Goal: Task Accomplishment & Management: Manage account settings

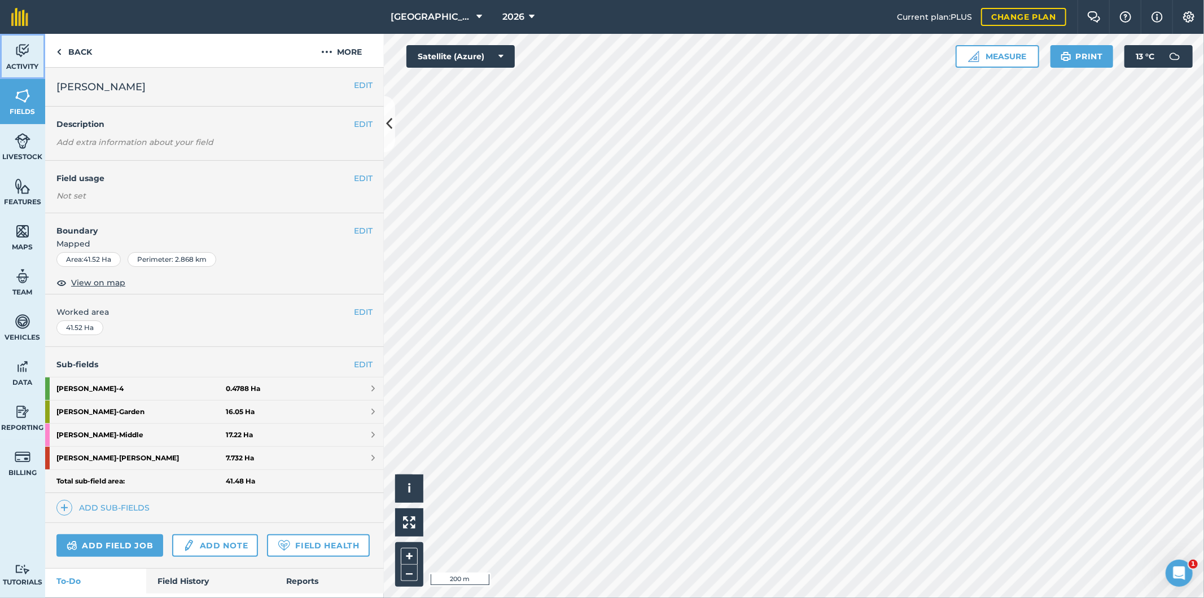
click at [12, 47] on link "Activity" at bounding box center [22, 56] width 45 height 45
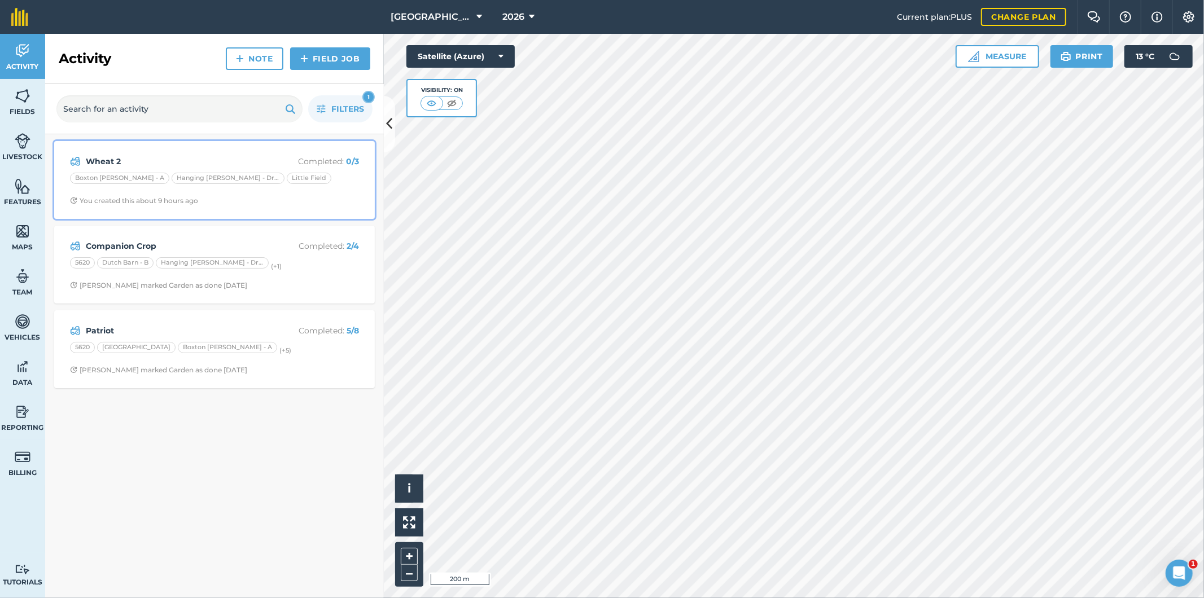
click at [297, 187] on div "Boxton [PERSON_NAME] - A Hanging [PERSON_NAME] - Driveway [GEOGRAPHIC_DATA]" at bounding box center [214, 180] width 289 height 15
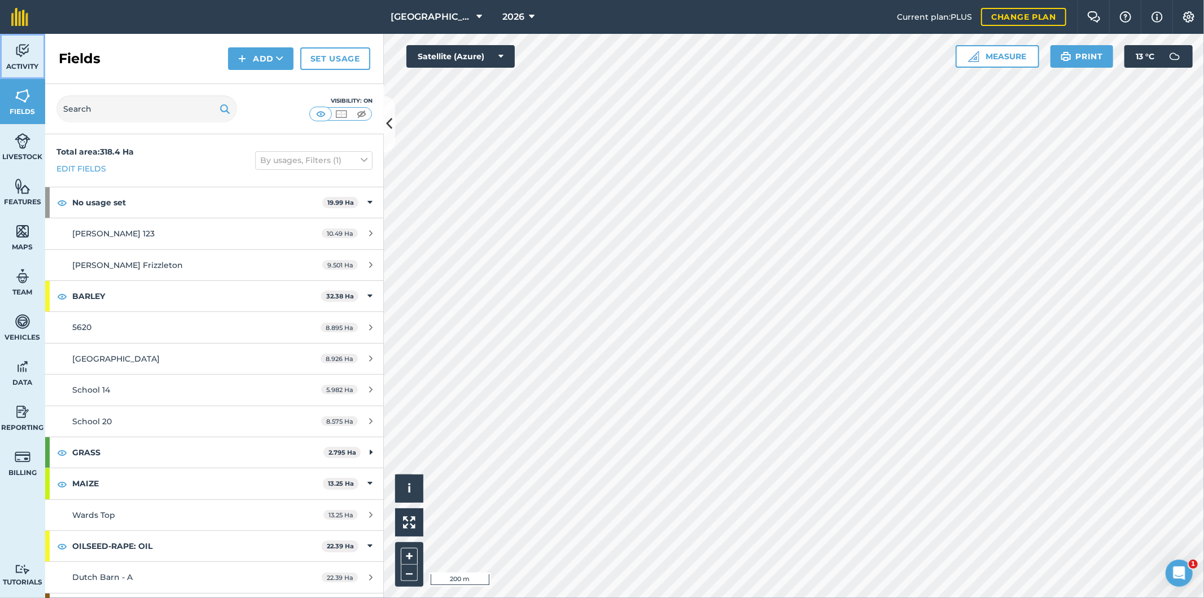
click at [15, 55] on img at bounding box center [23, 50] width 16 height 17
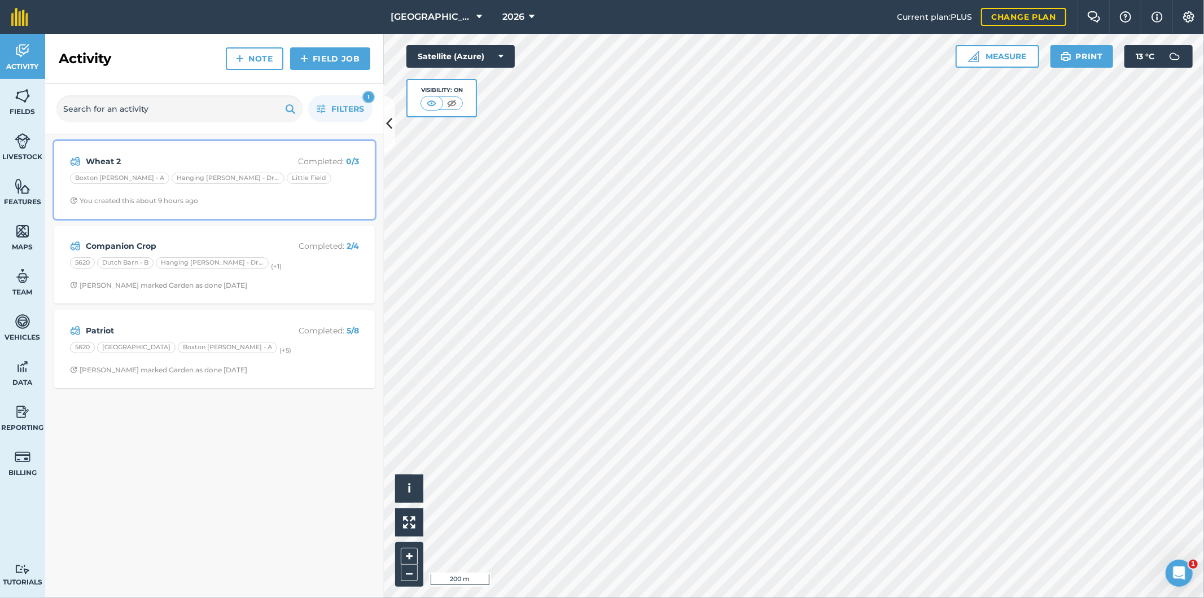
click at [292, 178] on div "Boxton [PERSON_NAME] - A Hanging [PERSON_NAME] - Driveway [GEOGRAPHIC_DATA]" at bounding box center [214, 180] width 289 height 15
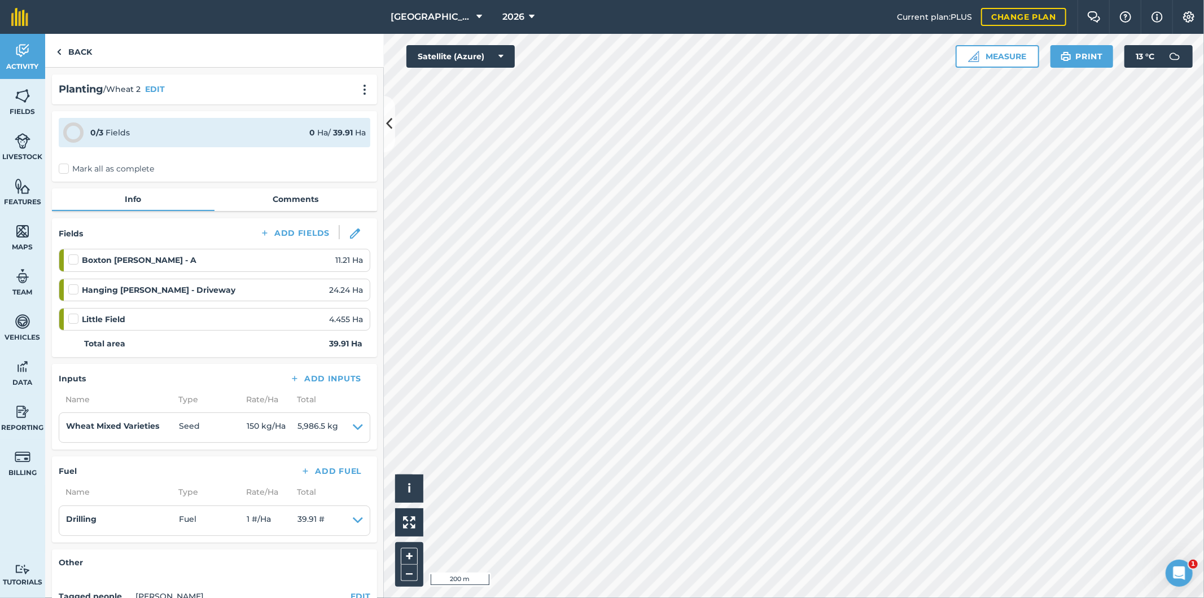
click at [63, 168] on label "Mark all as complete" at bounding box center [106, 169] width 95 height 12
click at [63, 168] on input "Mark all as complete" at bounding box center [62, 166] width 7 height 7
checkbox input "false"
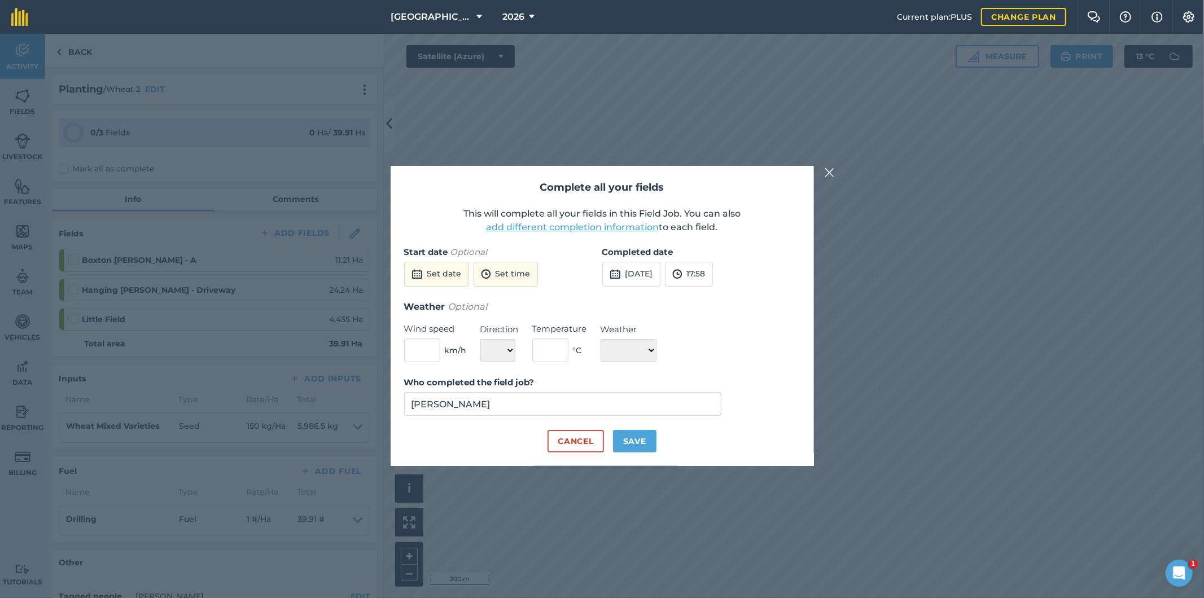
click at [531, 230] on button "add different completion information" at bounding box center [573, 228] width 173 height 14
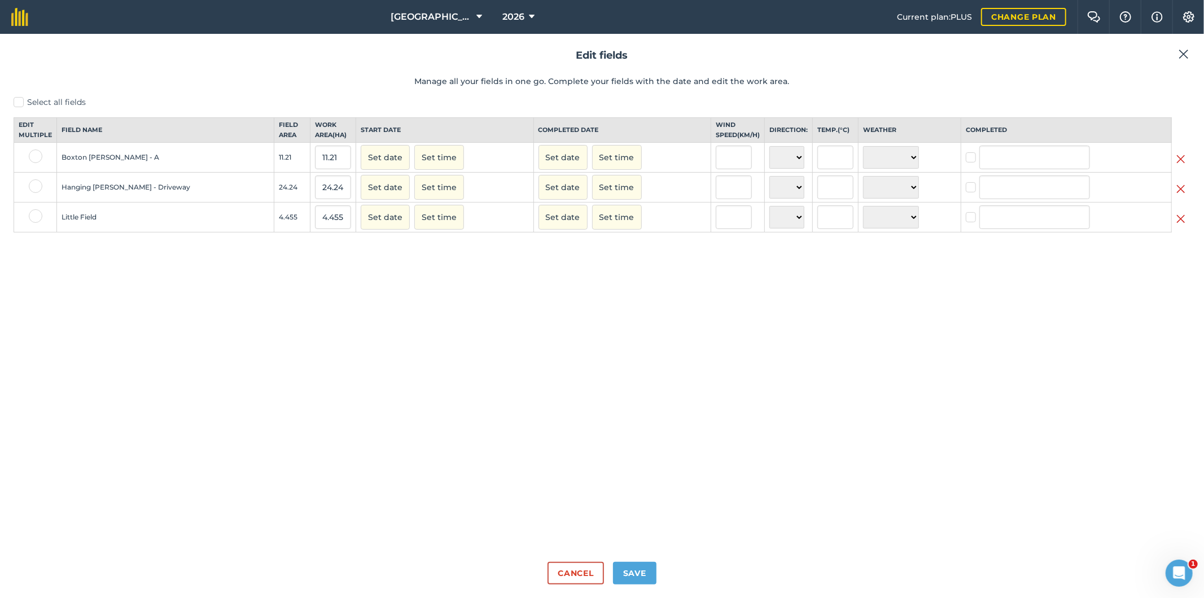
click at [34, 223] on label at bounding box center [36, 216] width 14 height 14
click at [34, 217] on input "checkbox" at bounding box center [32, 212] width 7 height 7
checkbox input "true"
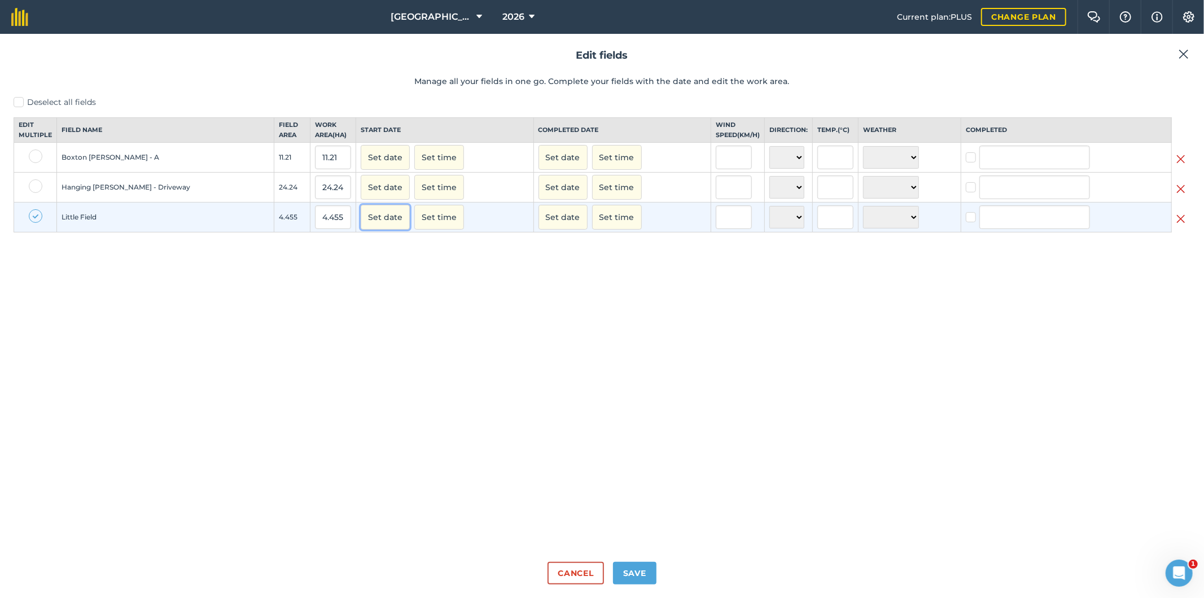
click at [361, 229] on button "Set date" at bounding box center [385, 217] width 49 height 25
click at [425, 313] on abbr "15" at bounding box center [428, 310] width 6 height 6
click at [539, 230] on button "Set date" at bounding box center [563, 217] width 49 height 25
click at [602, 313] on abbr "15" at bounding box center [605, 310] width 6 height 6
checkbox input "true"
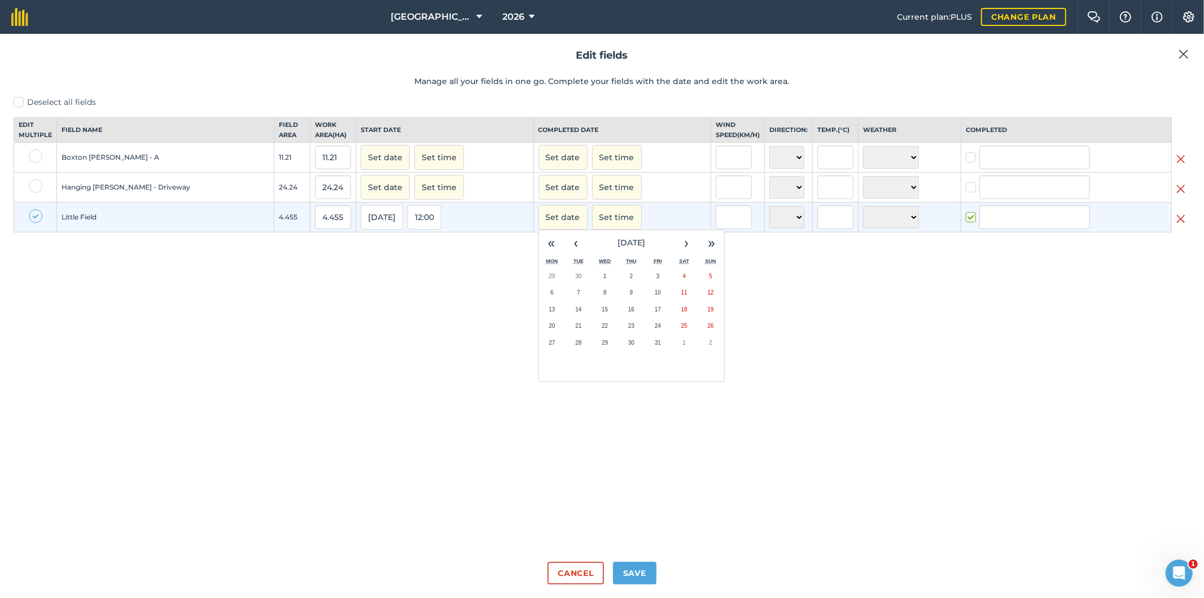
type input "[PERSON_NAME]"
click at [585, 228] on button "12:00" at bounding box center [602, 217] width 34 height 25
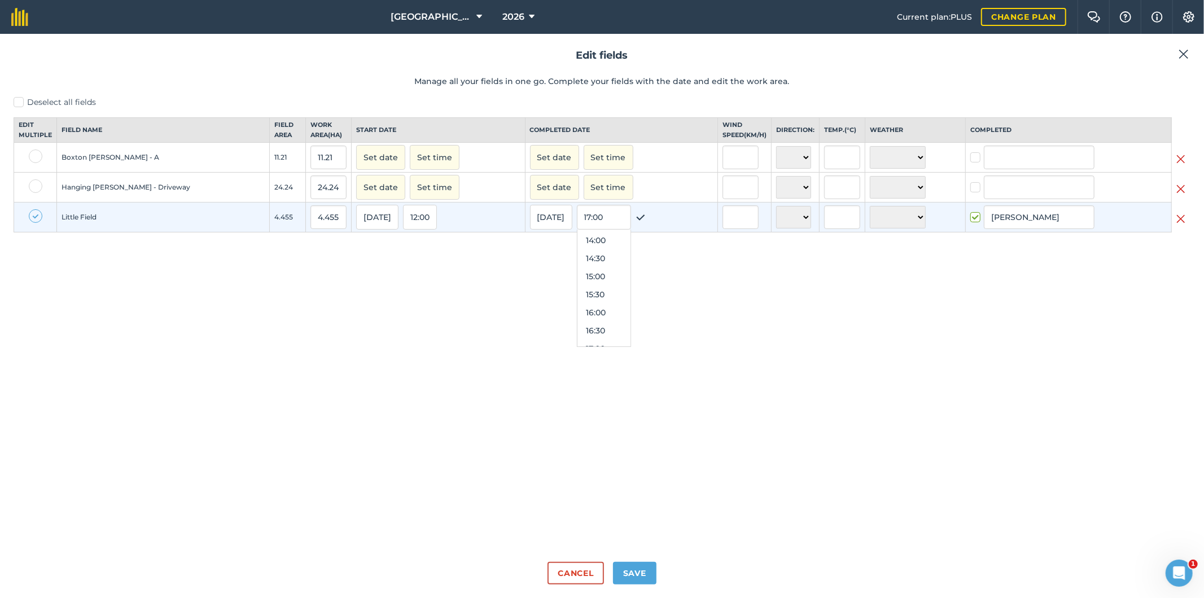
scroll to position [567, 0]
click at [578, 259] on button "16:00" at bounding box center [604, 250] width 53 height 18
click at [635, 573] on button "Save" at bounding box center [634, 573] width 43 height 23
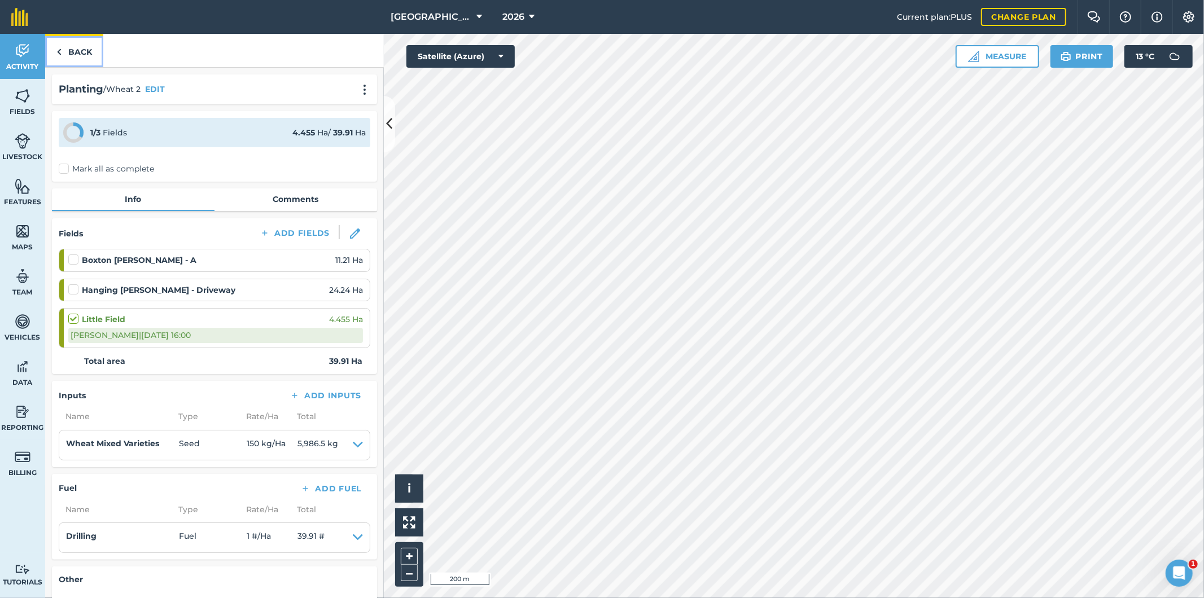
click at [77, 47] on link "Back" at bounding box center [74, 50] width 58 height 33
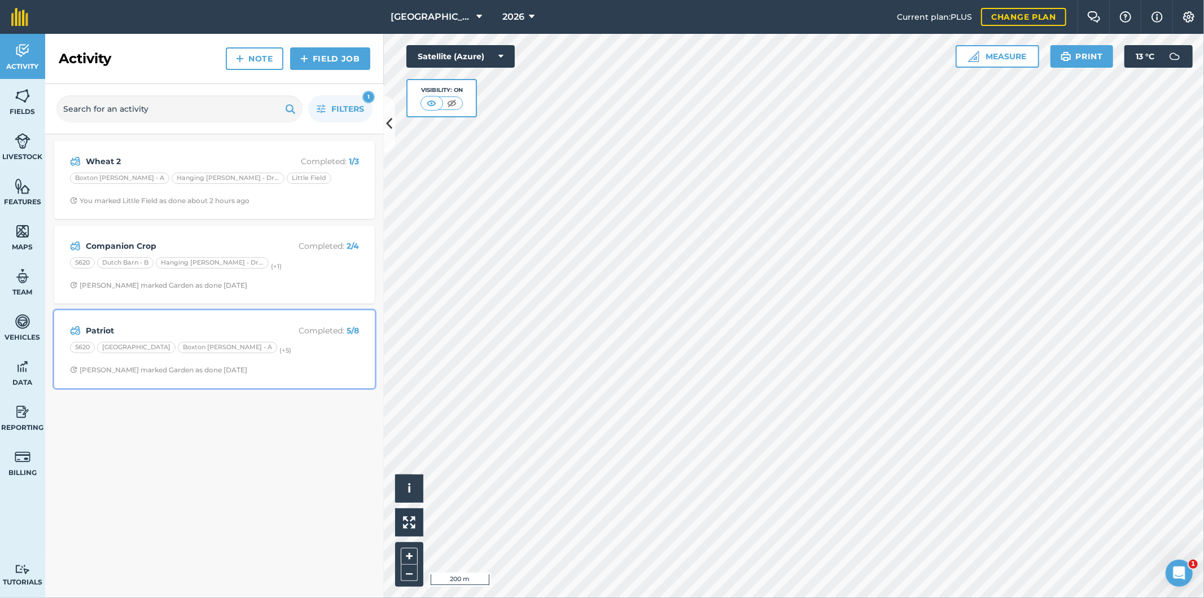
click at [283, 341] on div "Patriot Completed : 5 / 8 [GEOGRAPHIC_DATA][PERSON_NAME] - A (+ 5 ) [PERSON_NAM…" at bounding box center [214, 349] width 307 height 64
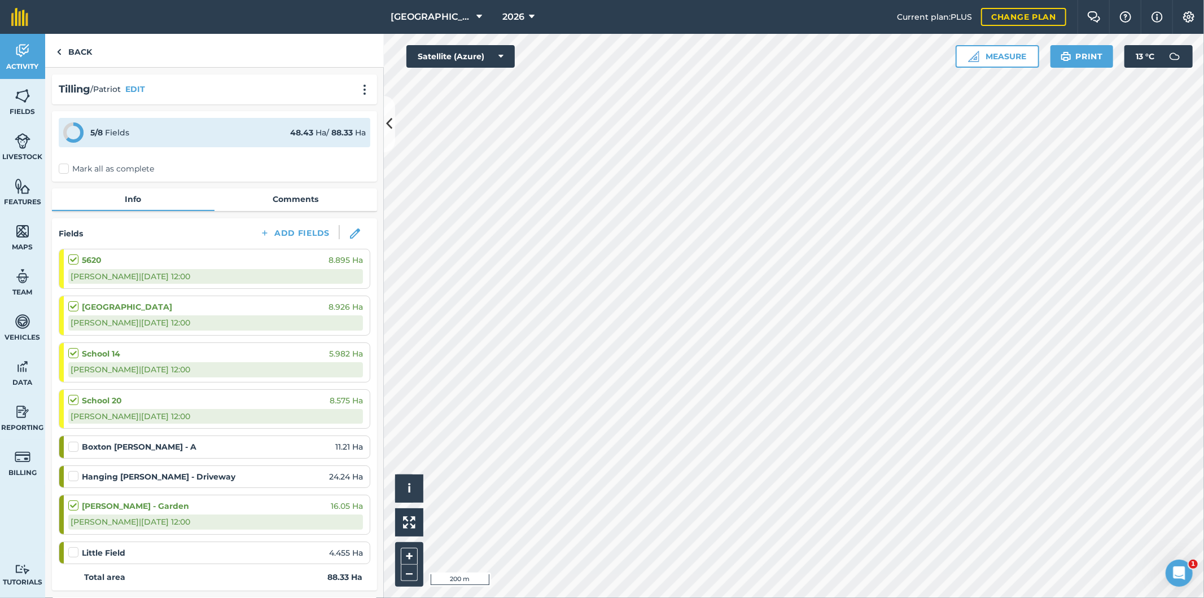
click at [72, 558] on div "Little Field 4.455 Ha" at bounding box center [215, 553] width 295 height 12
click at [74, 547] on label at bounding box center [75, 547] width 14 height 0
click at [74, 552] on input "checkbox" at bounding box center [71, 550] width 7 height 7
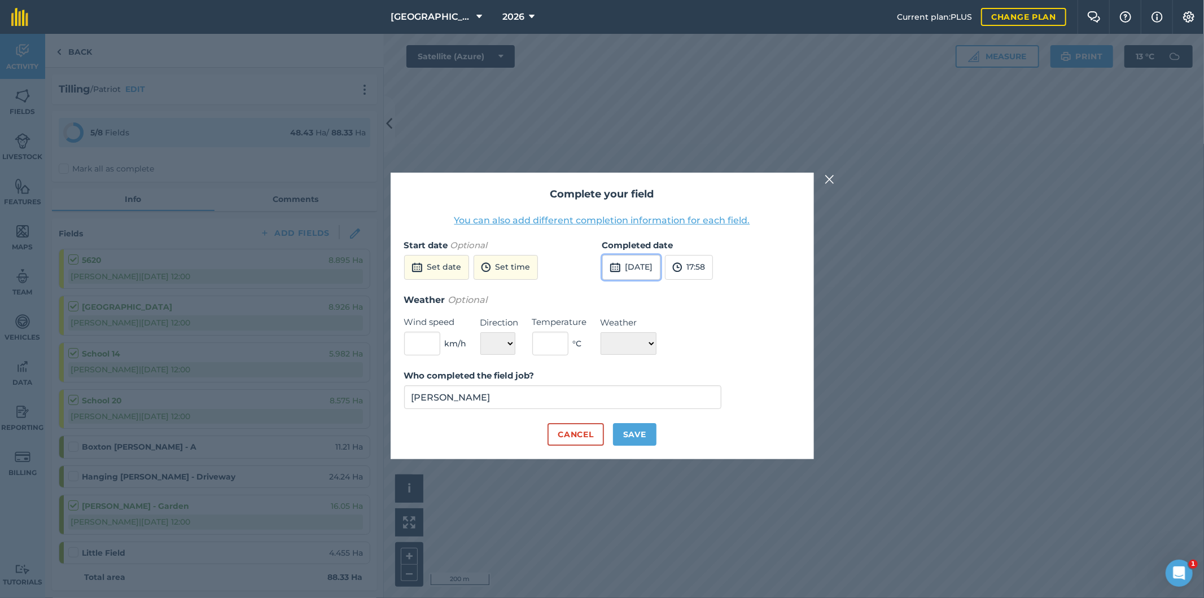
click at [647, 268] on button "[DATE]" at bounding box center [631, 267] width 58 height 25
click at [645, 368] on abbr "14" at bounding box center [642, 364] width 7 height 7
click at [633, 436] on button "Save" at bounding box center [634, 434] width 43 height 23
checkbox input "true"
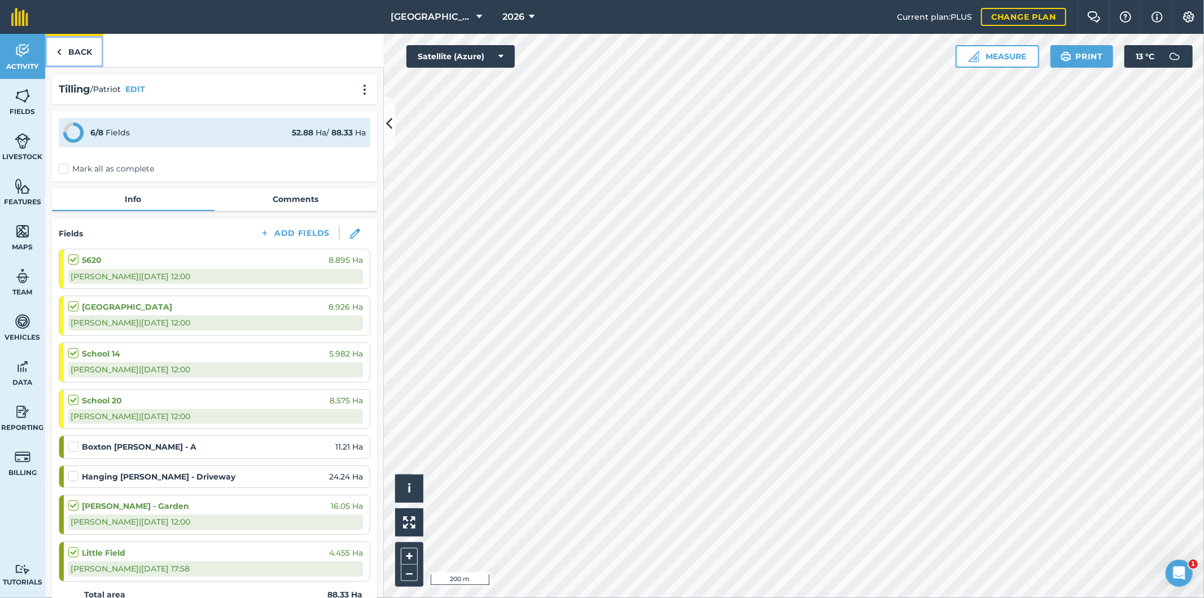
click at [73, 49] on link "Back" at bounding box center [74, 50] width 58 height 33
